Goal: Book appointment/travel/reservation: Book appointment/travel/reservation

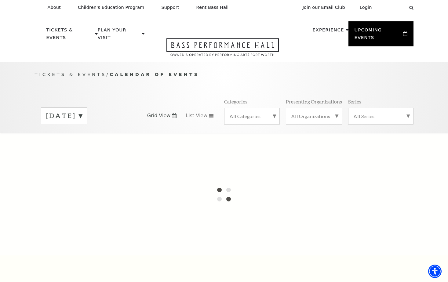
click at [82, 111] on label "[DATE]" at bounding box center [64, 115] width 36 height 9
click at [82, 122] on label "[DATE]" at bounding box center [64, 128] width 36 height 13
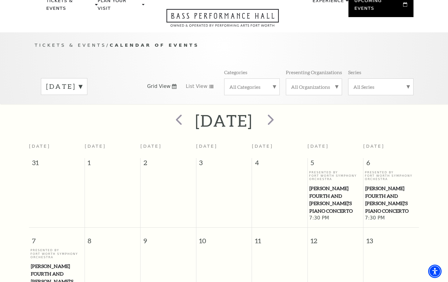
scroll to position [54, 0]
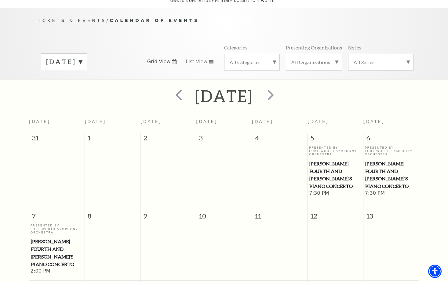
click at [82, 57] on label "[DATE]" at bounding box center [64, 61] width 36 height 9
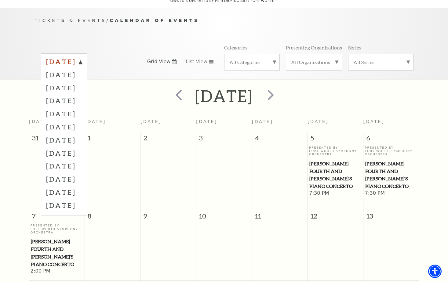
click at [82, 57] on label "[DATE]" at bounding box center [64, 62] width 36 height 11
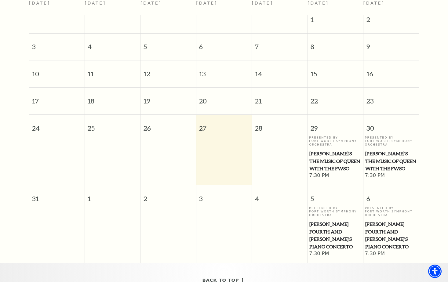
scroll to position [176, 0]
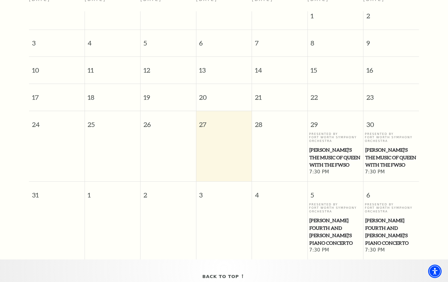
click at [278, 159] on td at bounding box center [280, 153] width 56 height 43
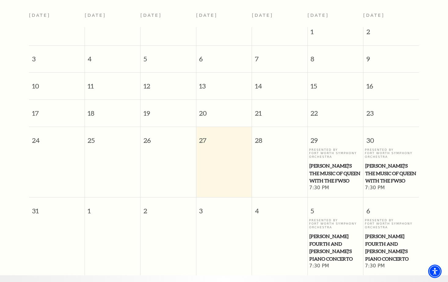
scroll to position [85, 0]
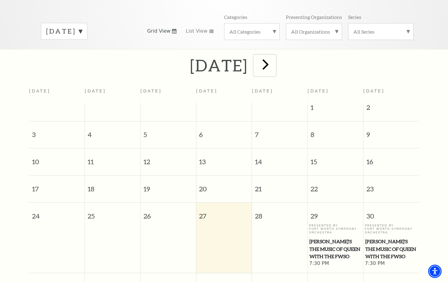
click at [274, 59] on span "next" at bounding box center [265, 64] width 17 height 17
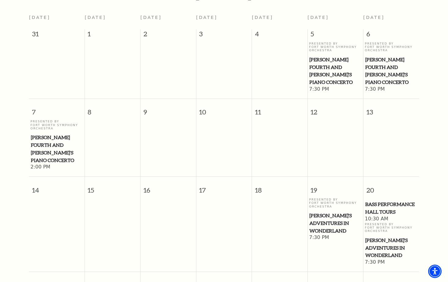
scroll to position [54, 0]
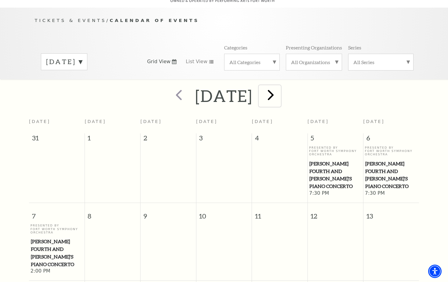
click at [279, 87] on span "next" at bounding box center [270, 94] width 17 height 17
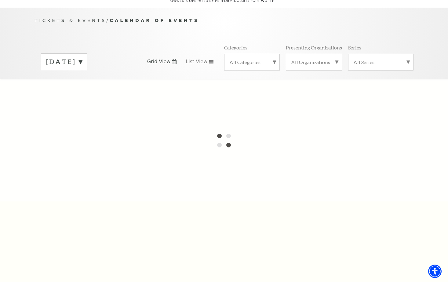
click at [403, 59] on label "All Series" at bounding box center [380, 62] width 55 height 6
click at [403, 59] on label "All Series" at bounding box center [380, 63] width 55 height 8
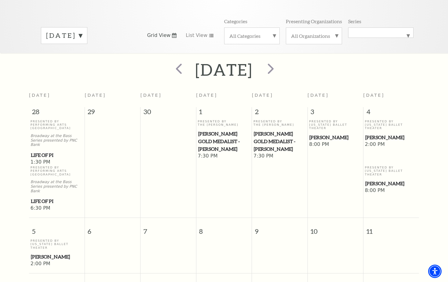
scroll to position [0, 0]
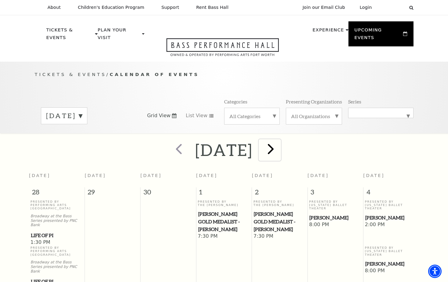
click at [279, 140] on span "next" at bounding box center [270, 148] width 17 height 17
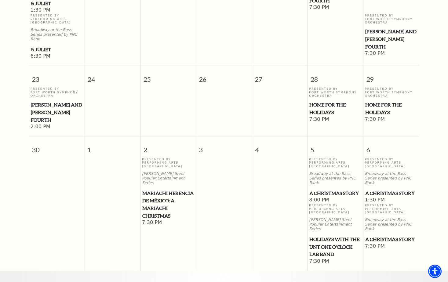
scroll to position [512, 0]
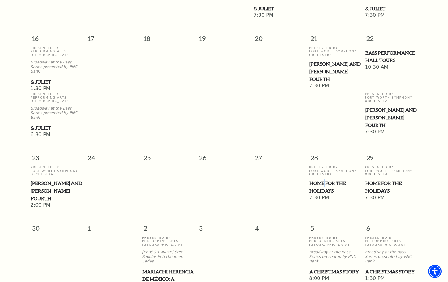
click at [326, 180] on span "Home for the Holidays" at bounding box center [335, 187] width 52 height 15
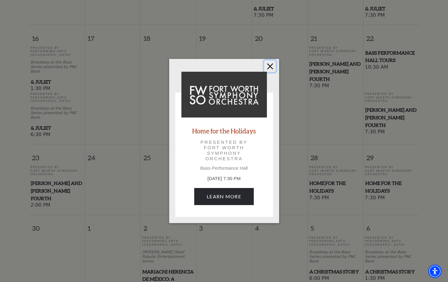
drag, startPoint x: 270, startPoint y: 63, endPoint x: 272, endPoint y: 66, distance: 3.7
click at [270, 63] on button "Close" at bounding box center [270, 66] width 12 height 12
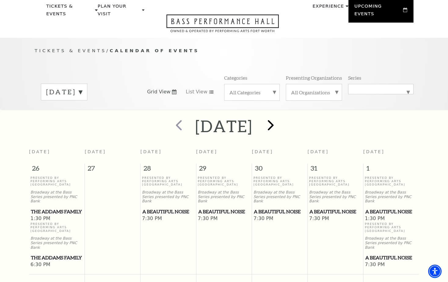
scroll to position [24, 0]
click at [279, 118] on span "next" at bounding box center [270, 125] width 17 height 17
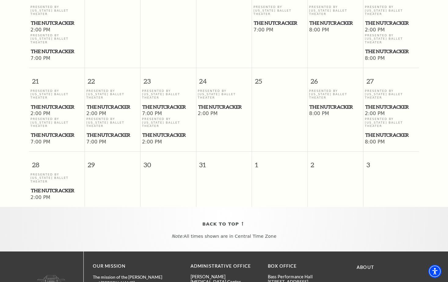
scroll to position [451, 0]
